Goal: Find specific page/section: Find specific page/section

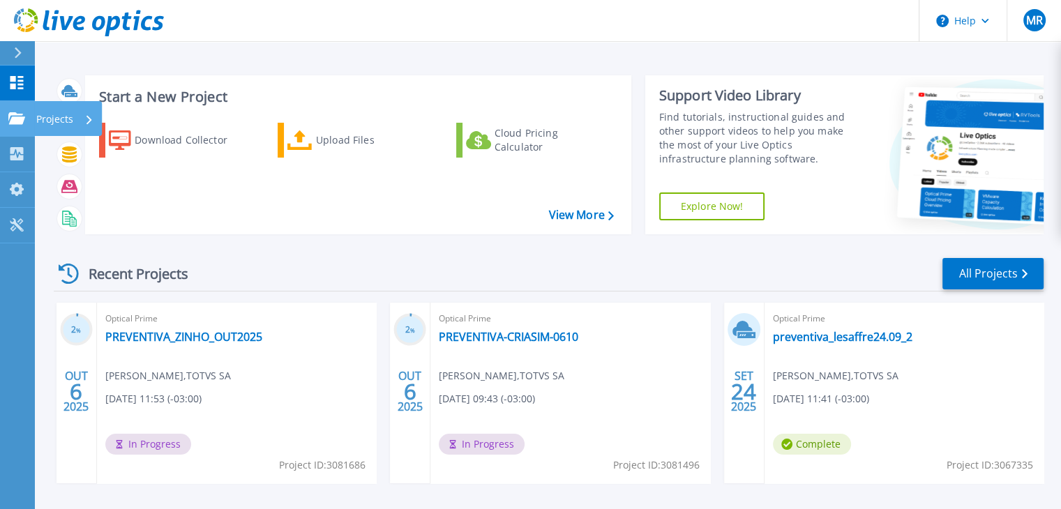
click at [47, 112] on p "Projects" at bounding box center [54, 119] width 37 height 36
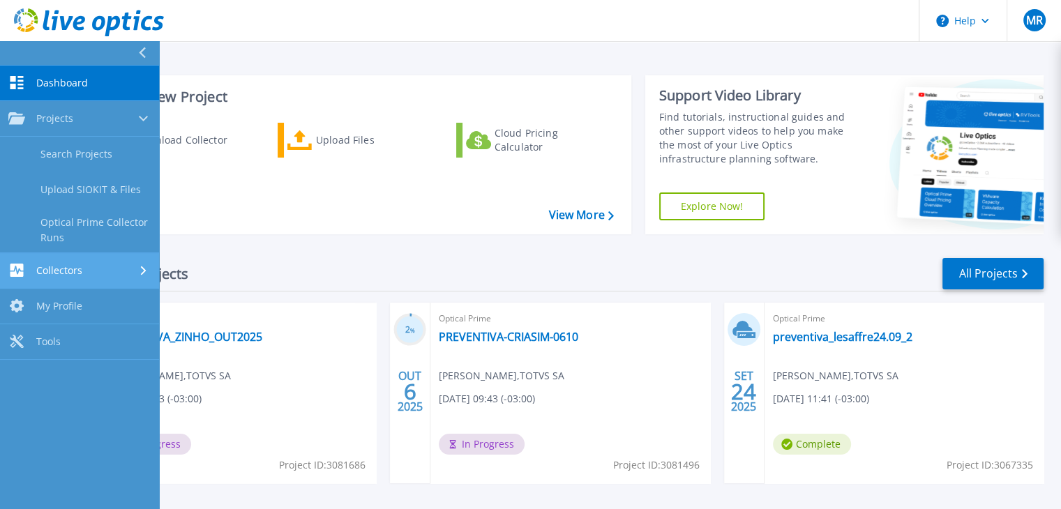
click at [65, 276] on span "Collectors" at bounding box center [59, 270] width 46 height 13
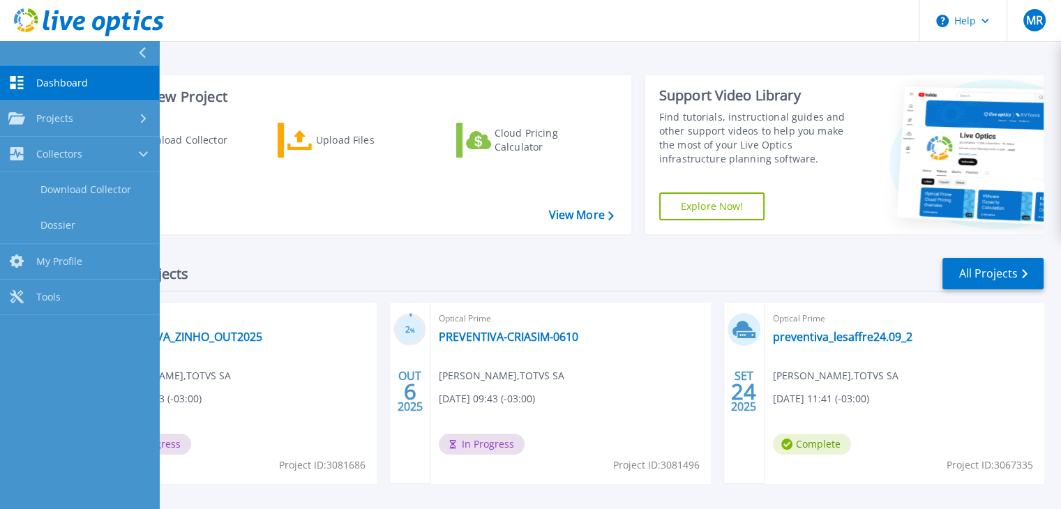
click at [68, 93] on link "Dashboard Dashboard" at bounding box center [79, 84] width 159 height 36
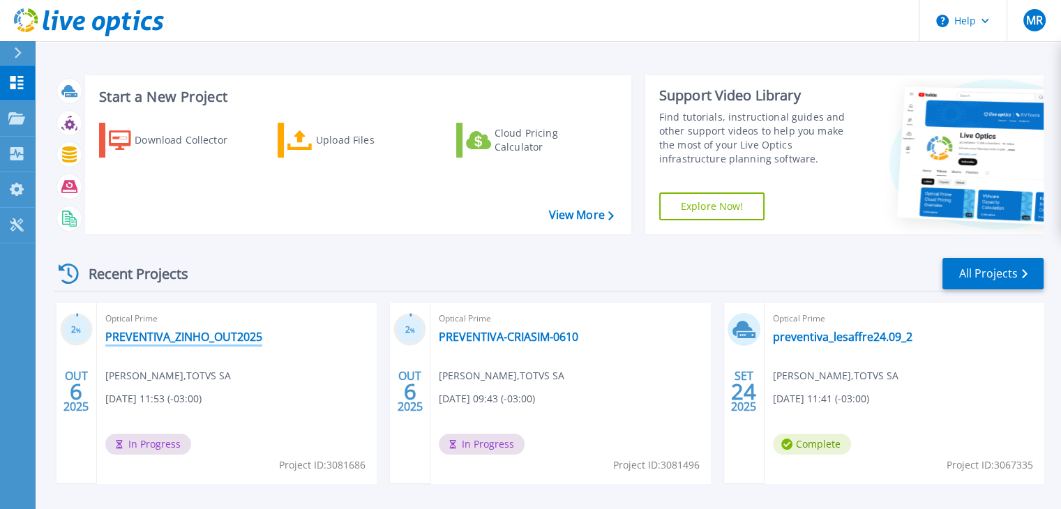
click at [217, 334] on link "PREVENTIVA_ZINHO_OUT2025" at bounding box center [183, 337] width 157 height 14
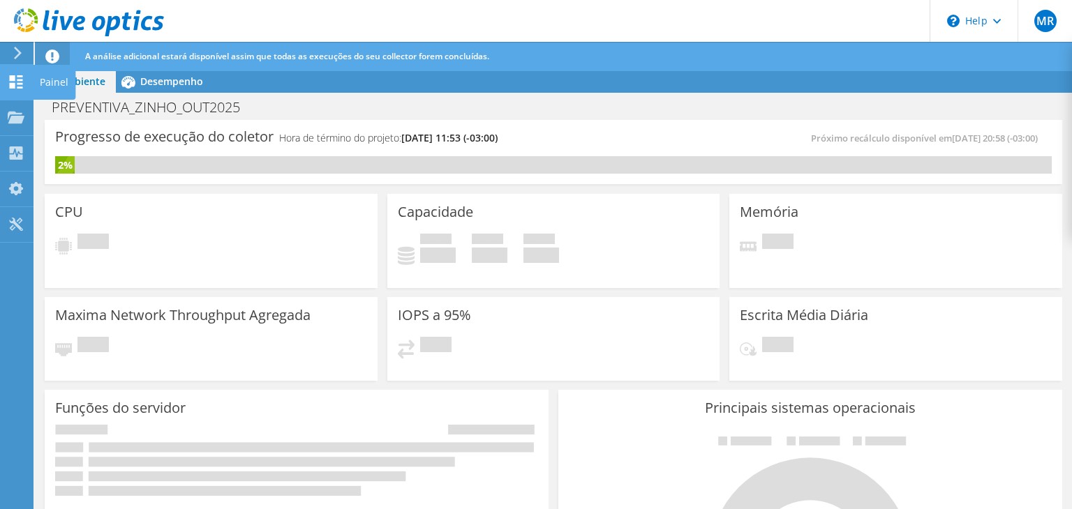
click at [17, 84] on use at bounding box center [16, 81] width 13 height 13
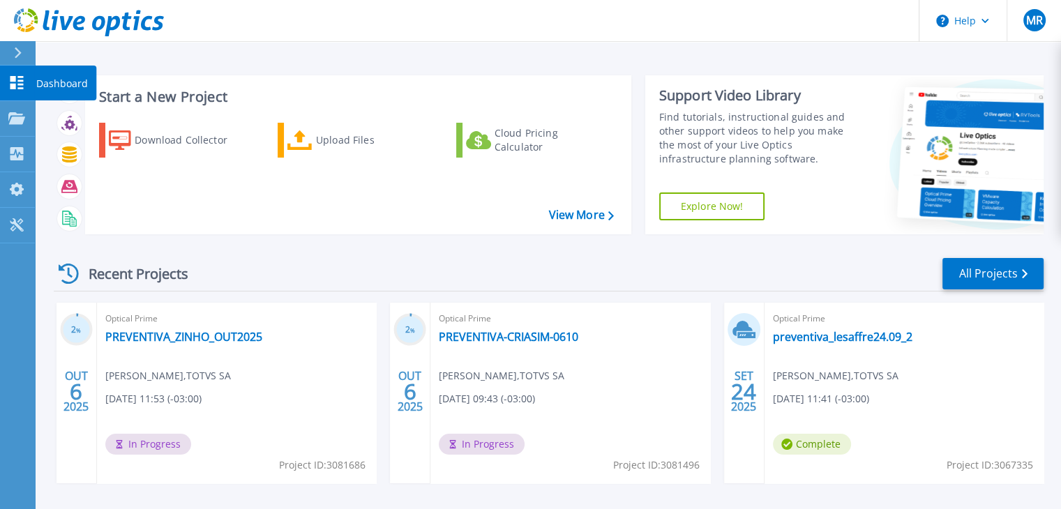
click at [24, 79] on icon at bounding box center [16, 82] width 17 height 13
